Goal: Information Seeking & Learning: Compare options

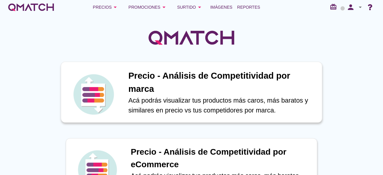
scroll to position [70, 0]
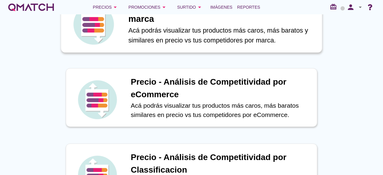
click at [165, 24] on h1 "Precio - Análisis de Competitividad por marca" at bounding box center [221, 12] width 187 height 26
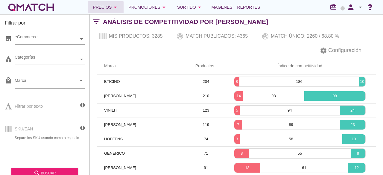
click at [106, 9] on div "Precios arrow_drop_down" at bounding box center [106, 7] width 26 height 7
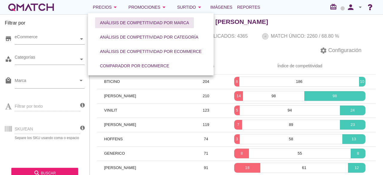
click at [139, 25] on div "Análisis de competitividad por marca" at bounding box center [144, 23] width 89 height 6
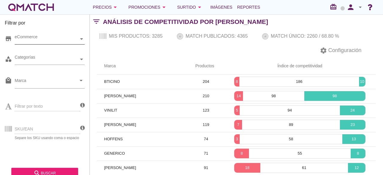
click at [62, 35] on div "eCommerce" at bounding box center [47, 39] width 64 height 10
click at [44, 107] on div "Filtrar por texto" at bounding box center [42, 105] width 75 height 23
click at [83, 129] on icon at bounding box center [82, 127] width 4 height 5
click at [103, 10] on div "Precios arrow_drop_down" at bounding box center [106, 7] width 26 height 7
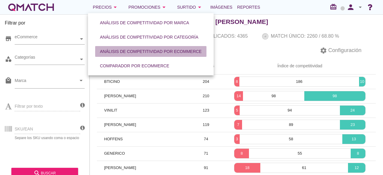
click at [141, 49] on div "Análisis de competitividad por eCommerce" at bounding box center [151, 51] width 102 height 6
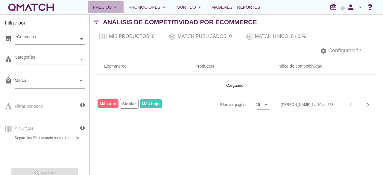
click at [109, 9] on div "Precios arrow_drop_down" at bounding box center [106, 7] width 26 height 7
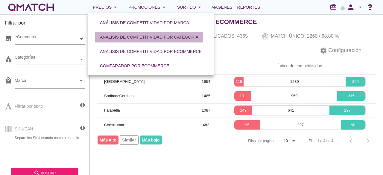
click at [127, 42] on button "Análisis de competitividad por categoría" at bounding box center [149, 37] width 108 height 11
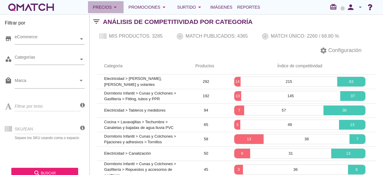
click at [108, 9] on div "Precios arrow_drop_down" at bounding box center [106, 7] width 26 height 7
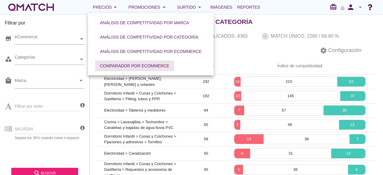
click at [113, 67] on div "Comparador por eCommerce" at bounding box center [134, 66] width 69 height 6
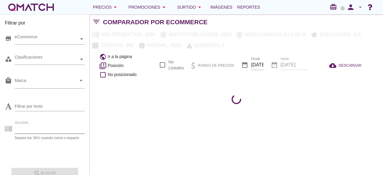
click at [47, 129] on input "SKU/EAN" at bounding box center [50, 129] width 70 height 10
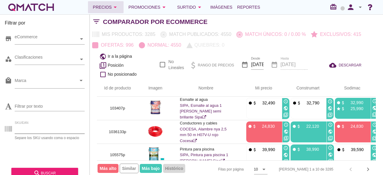
click at [106, 13] on button "Precios arrow_drop_down" at bounding box center [106, 7] width 36 height 12
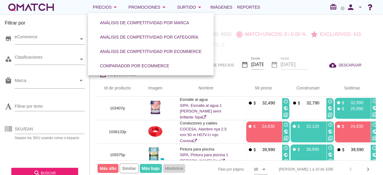
click at [48, 141] on div "SKU/EAN Separe los SKU usando coma o espacio" at bounding box center [45, 129] width 80 height 25
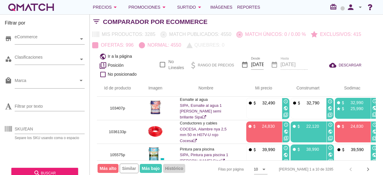
scroll to position [10, 0]
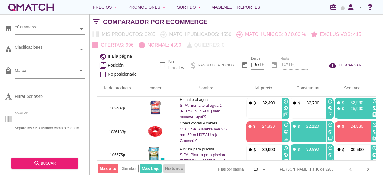
click at [46, 120] on input "SKU/EAN" at bounding box center [50, 119] width 70 height 10
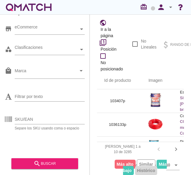
scroll to position [0, 0]
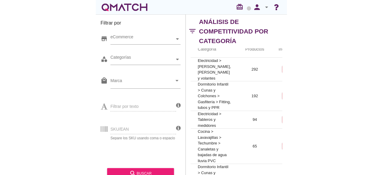
scroll to position [61, 0]
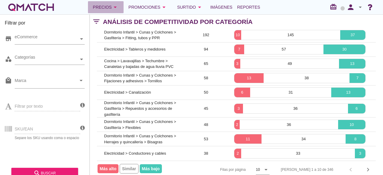
click at [111, 7] on div "Precios arrow_drop_down" at bounding box center [106, 7] width 26 height 7
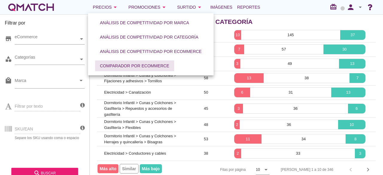
click at [110, 66] on div "Comparador por eCommerce" at bounding box center [134, 66] width 69 height 6
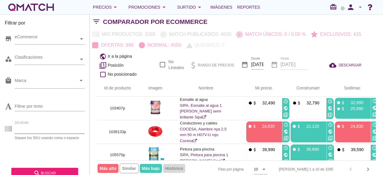
click at [37, 131] on input "SKU/EAN" at bounding box center [50, 129] width 70 height 10
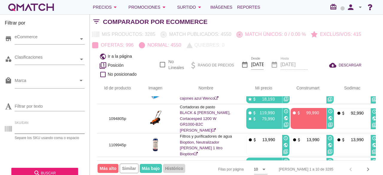
scroll to position [175, 0]
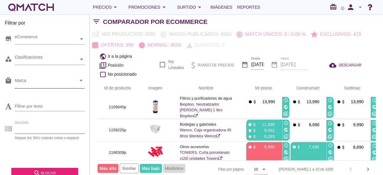
click at [59, 79] on input "Marca" at bounding box center [46, 82] width 62 height 10
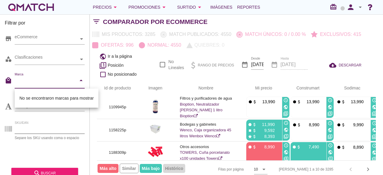
click at [24, 129] on input "SKU/EAN" at bounding box center [50, 129] width 70 height 10
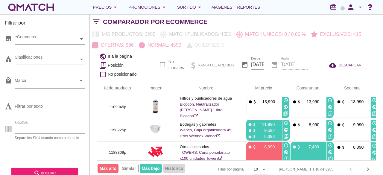
scroll to position [7, 0]
